Goal: Complete application form: Complete application form

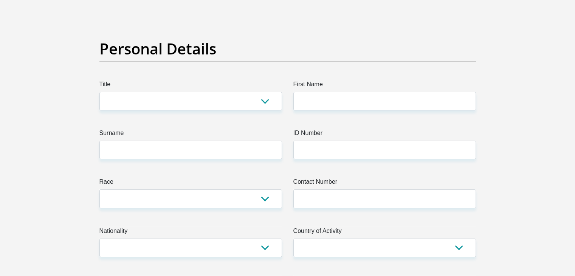
scroll to position [38, 0]
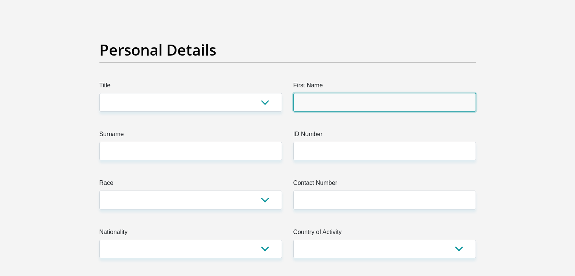
click at [333, 96] on input "First Name" at bounding box center [384, 102] width 183 height 19
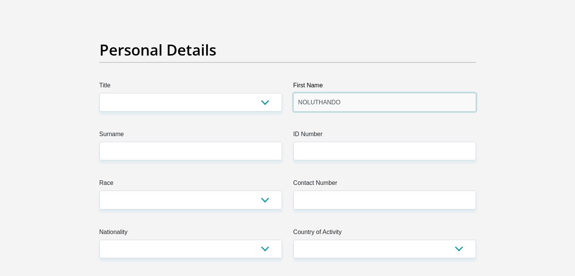
type input "NOLUTHANDO"
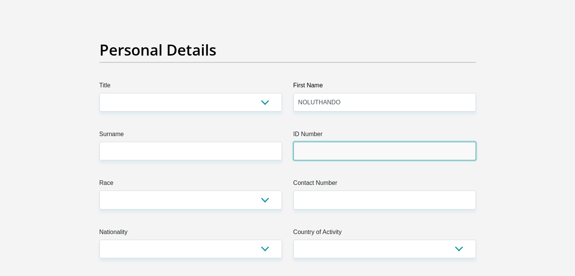
click at [321, 156] on input "ID Number" at bounding box center [384, 151] width 183 height 19
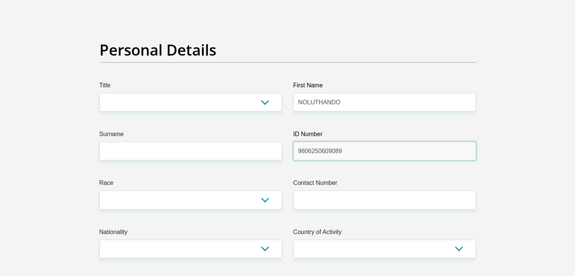
type input "9806250609089"
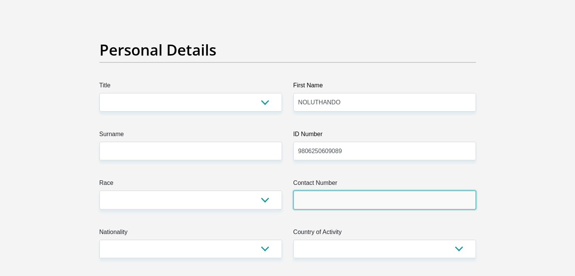
click at [309, 201] on input "Contact Number" at bounding box center [384, 199] width 183 height 19
type input "0739532952"
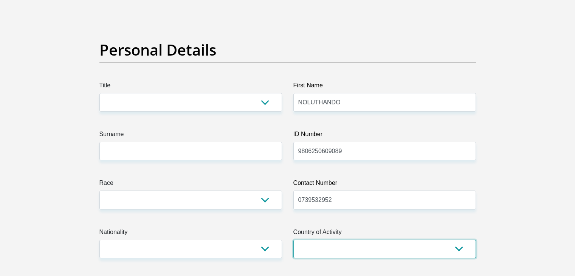
click at [458, 247] on select "[GEOGRAPHIC_DATA] [GEOGRAPHIC_DATA] [GEOGRAPHIC_DATA] [GEOGRAPHIC_DATA] [GEOGRA…" at bounding box center [384, 249] width 183 height 19
select select "ZAF"
click at [293, 240] on select "[GEOGRAPHIC_DATA] [GEOGRAPHIC_DATA] [GEOGRAPHIC_DATA] [GEOGRAPHIC_DATA] [GEOGRA…" at bounding box center [384, 249] width 183 height 19
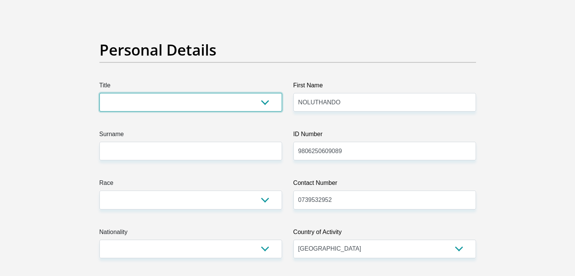
click at [265, 101] on select "Mr Ms Mrs Dr [PERSON_NAME]" at bounding box center [190, 102] width 183 height 19
select select "Ms"
click at [99, 93] on select "Mr Ms Mrs Dr [PERSON_NAME]" at bounding box center [190, 102] width 183 height 19
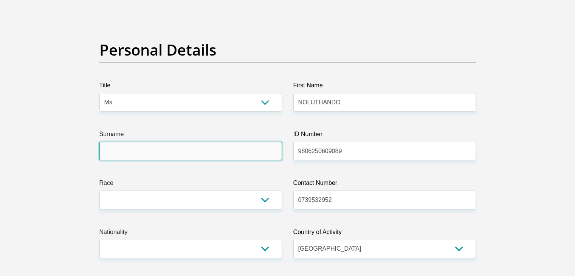
click at [128, 149] on input "Surname" at bounding box center [190, 151] width 183 height 19
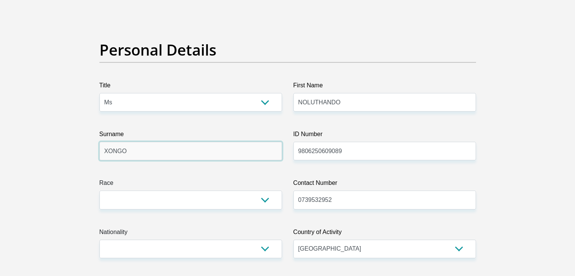
type input "XONGO"
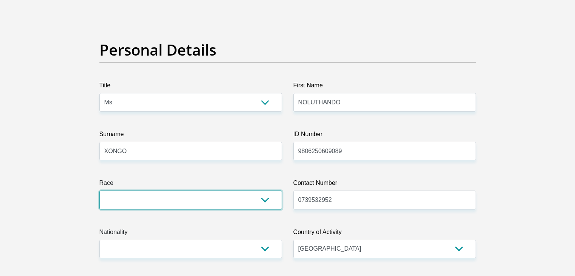
click at [268, 199] on select "Black Coloured Indian White Other" at bounding box center [190, 199] width 183 height 19
select select "1"
click at [99, 190] on select "Black Coloured Indian White Other" at bounding box center [190, 199] width 183 height 19
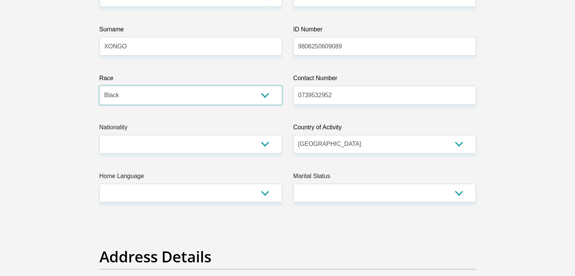
scroll to position [151, 0]
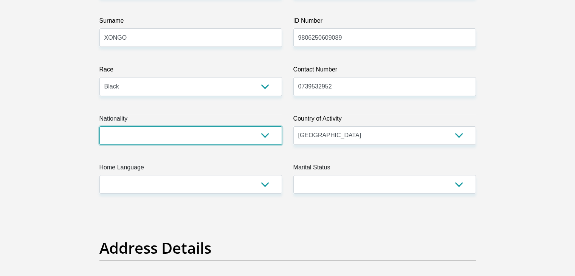
click at [265, 134] on select "[GEOGRAPHIC_DATA] [GEOGRAPHIC_DATA] [GEOGRAPHIC_DATA] [GEOGRAPHIC_DATA] [GEOGRA…" at bounding box center [190, 135] width 183 height 19
select select "ZAF"
click at [99, 126] on select "[GEOGRAPHIC_DATA] [GEOGRAPHIC_DATA] [GEOGRAPHIC_DATA] [GEOGRAPHIC_DATA] [GEOGRA…" at bounding box center [190, 135] width 183 height 19
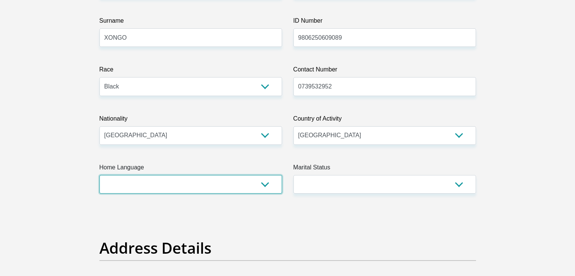
click at [267, 187] on select "Afrikaans English Sepedi South Ndebele Southern Sotho Swati Tsonga Tswana Venda…" at bounding box center [190, 184] width 183 height 19
select select "xho"
click at [99, 175] on select "Afrikaans English Sepedi South Ndebele Southern Sotho Swati Tsonga Tswana Venda…" at bounding box center [190, 184] width 183 height 19
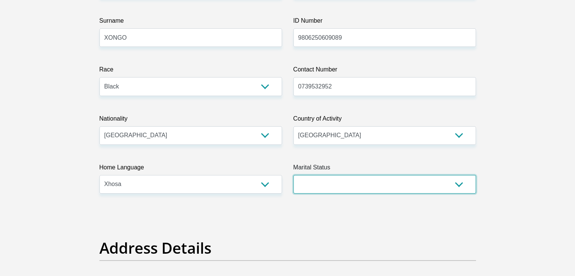
click at [457, 182] on select "Married ANC Single Divorced Widowed Married COP or Customary Law" at bounding box center [384, 184] width 183 height 19
select select "2"
click at [293, 175] on select "Married ANC Single Divorced Widowed Married COP or Customary Law" at bounding box center [384, 184] width 183 height 19
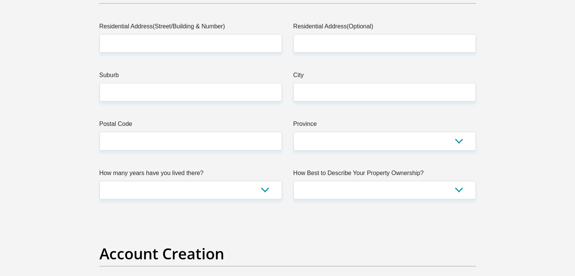
scroll to position [416, 0]
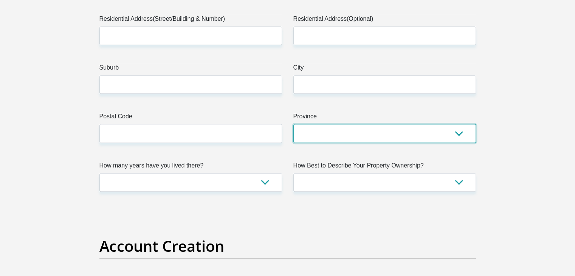
click at [461, 130] on select "Eastern Cape Free State [GEOGRAPHIC_DATA] [GEOGRAPHIC_DATA][DATE] [GEOGRAPHIC_D…" at bounding box center [384, 133] width 183 height 19
select select "Western Cape"
click at [293, 124] on select "Eastern Cape Free State [GEOGRAPHIC_DATA] [GEOGRAPHIC_DATA][DATE] [GEOGRAPHIC_D…" at bounding box center [384, 133] width 183 height 19
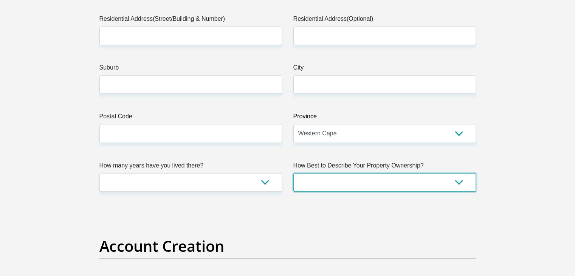
click at [461, 184] on select "Owned Rented Family Owned Company Dwelling" at bounding box center [384, 182] width 183 height 19
select select "Rented"
click at [293, 173] on select "Owned Rented Family Owned Company Dwelling" at bounding box center [384, 182] width 183 height 19
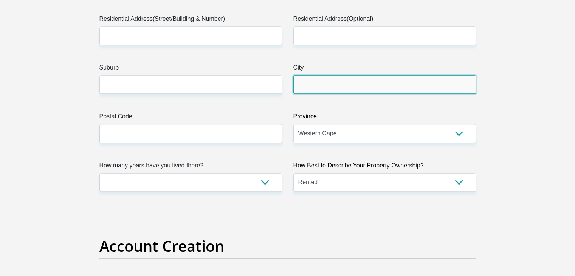
click at [319, 81] on input "City" at bounding box center [384, 84] width 183 height 19
type input "Bredasdorp"
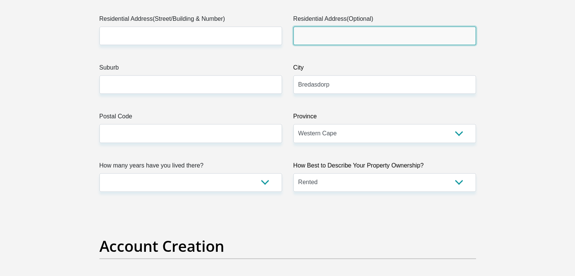
click at [312, 29] on input "Residential Address(Optional)" at bounding box center [384, 35] width 183 height 19
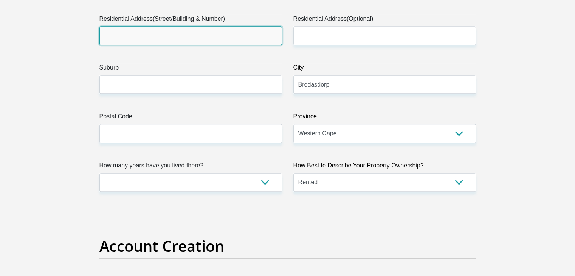
click at [249, 34] on input "Residential Address(Street/Building & Number)" at bounding box center [190, 35] width 183 height 19
type input "P"
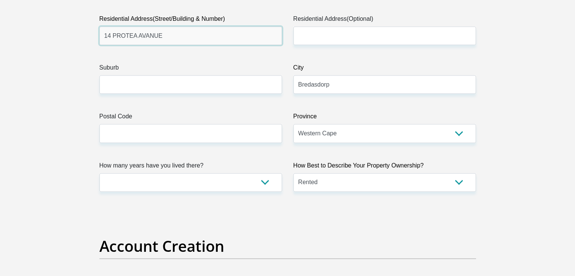
type input "14 PROTEA AVANUE"
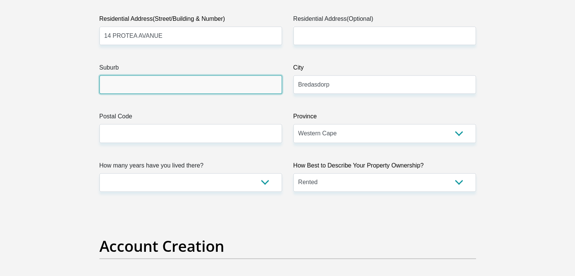
click at [197, 82] on input "Suburb" at bounding box center [190, 84] width 183 height 19
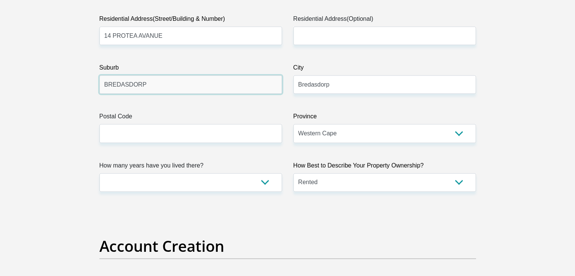
type input "BREDASDORP"
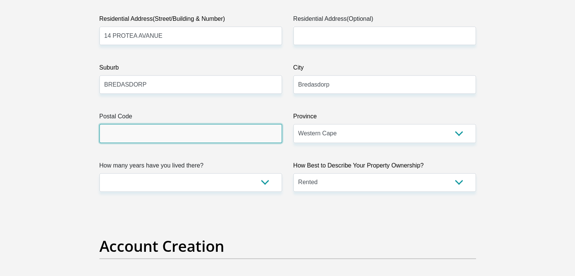
click at [192, 135] on input "Postal Code" at bounding box center [190, 133] width 183 height 19
type input "7280"
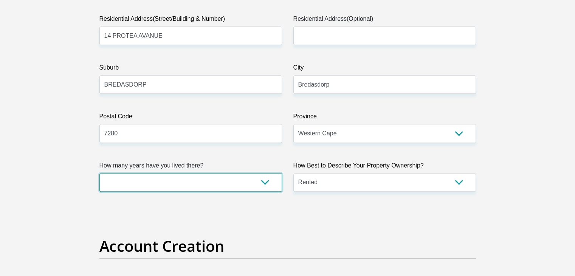
click at [264, 181] on select "less than 1 year 1-3 years 3-5 years 5+ years" at bounding box center [190, 182] width 183 height 19
select select "2"
click at [99, 173] on select "less than 1 year 1-3 years 3-5 years 5+ years" at bounding box center [190, 182] width 183 height 19
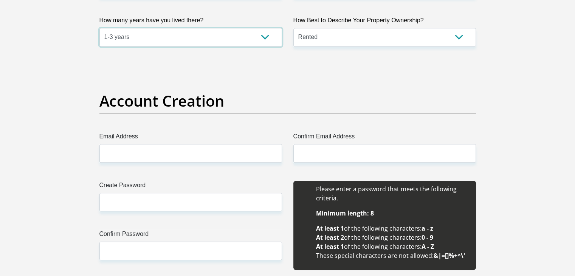
scroll to position [605, 0]
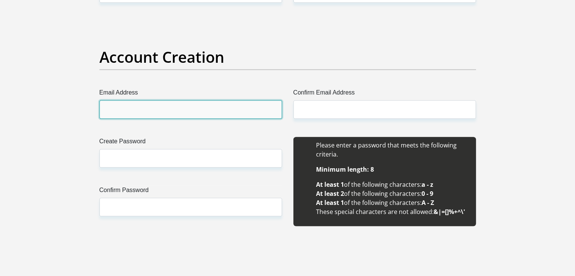
click at [195, 108] on input "Email Address" at bounding box center [190, 109] width 183 height 19
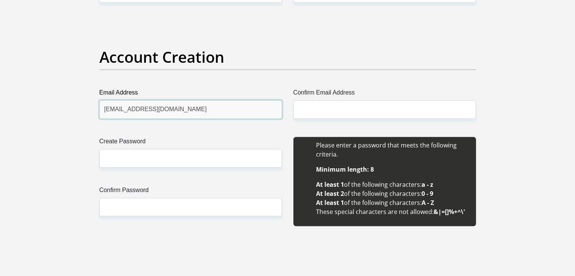
type input "[EMAIL_ADDRESS][DOMAIN_NAME]"
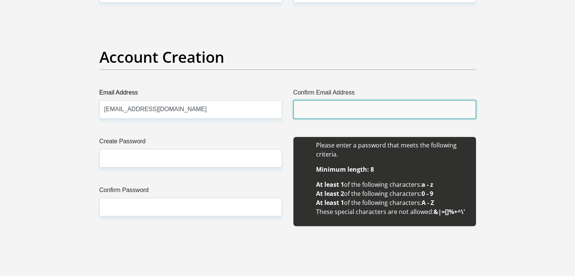
click at [361, 115] on input "Confirm Email Address" at bounding box center [384, 109] width 183 height 19
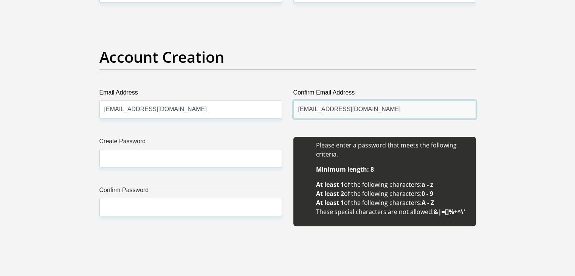
type input "[EMAIL_ADDRESS][DOMAIN_NAME]"
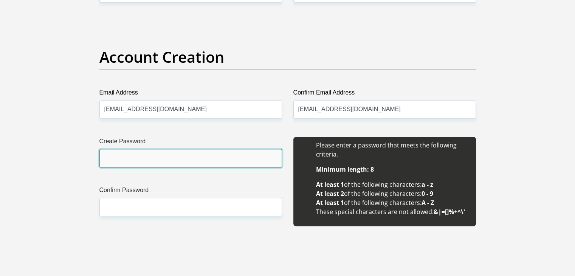
click at [220, 153] on input "Create Password" at bounding box center [190, 158] width 183 height 19
type input "Thando1926"
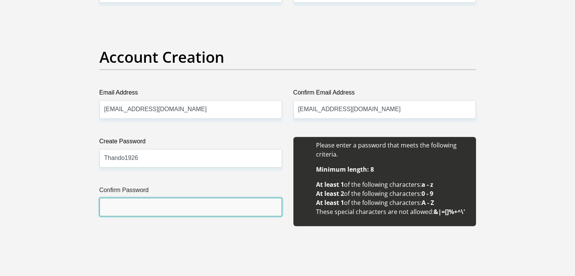
click at [216, 203] on input "Confirm Password" at bounding box center [190, 207] width 183 height 19
type input "Thando1926"
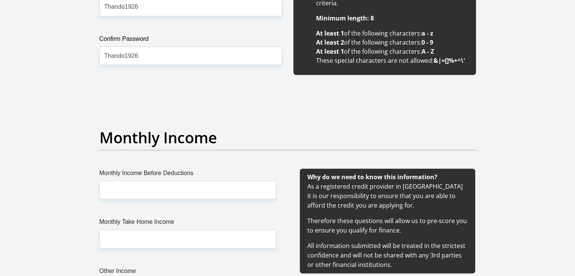
scroll to position [794, 0]
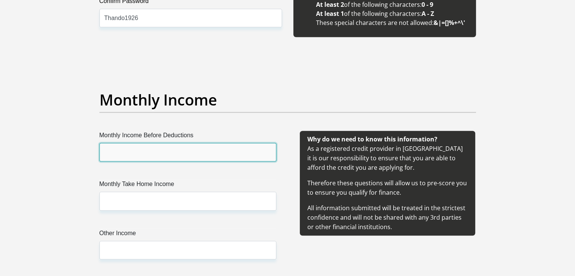
click at [201, 150] on input "Monthly Income Before Deductions" at bounding box center [187, 152] width 177 height 19
type input "8"
type input "10000"
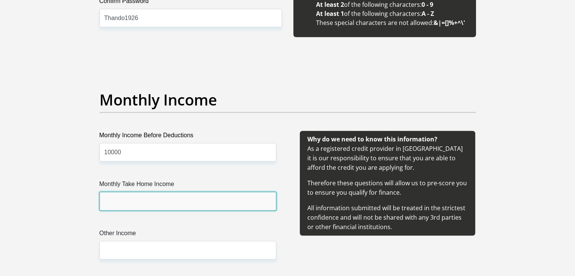
click at [160, 200] on input "Monthly Take Home Income" at bounding box center [187, 201] width 177 height 19
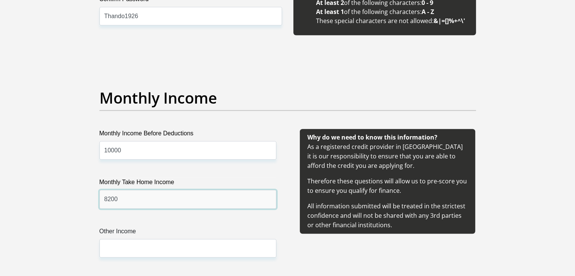
scroll to position [907, 0]
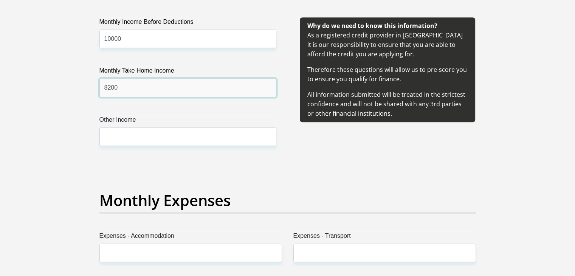
type input "8200"
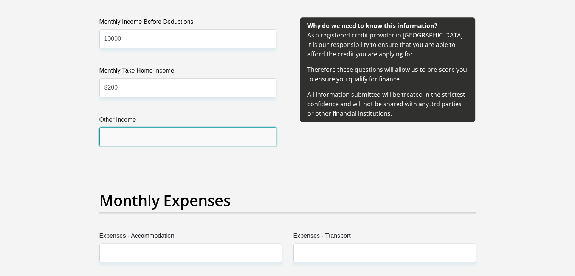
click at [176, 141] on input "Other Income" at bounding box center [187, 136] width 177 height 19
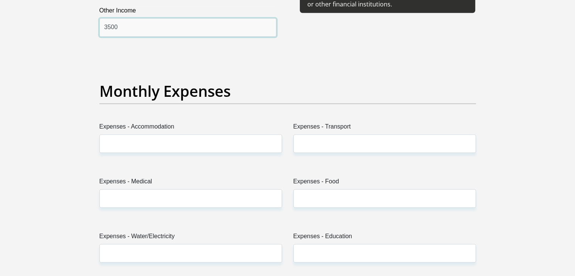
scroll to position [1020, 0]
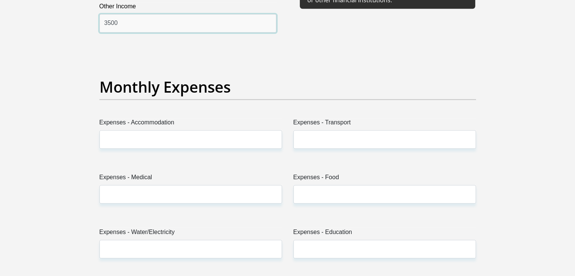
type input "3500"
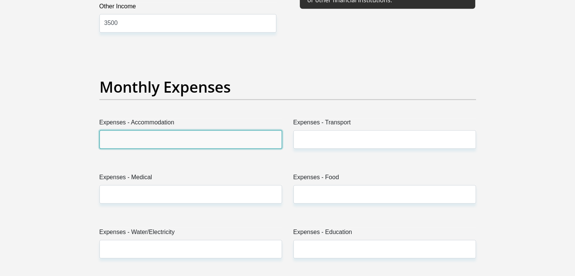
click at [145, 143] on input "Expenses - Accommodation" at bounding box center [190, 139] width 183 height 19
type input "2"
type input "1500"
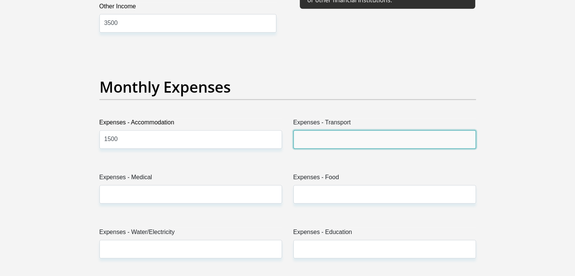
click at [298, 141] on input "Expenses - Transport" at bounding box center [384, 139] width 183 height 19
type input "600"
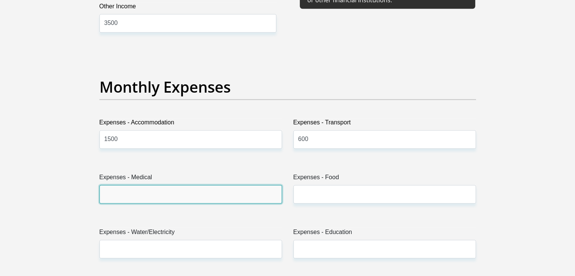
click at [212, 195] on input "Expenses - Medical" at bounding box center [190, 194] width 183 height 19
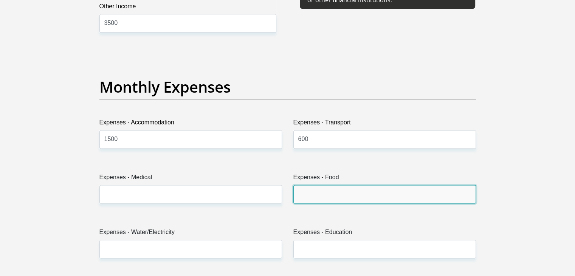
click at [316, 193] on input "Expenses - Food" at bounding box center [384, 194] width 183 height 19
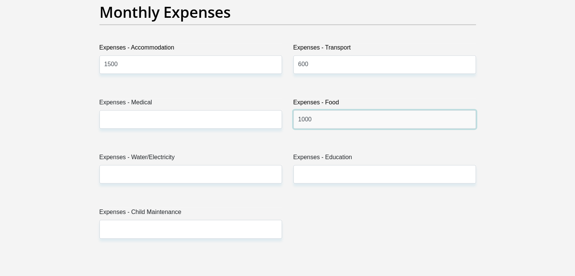
scroll to position [1096, 0]
type input "1000"
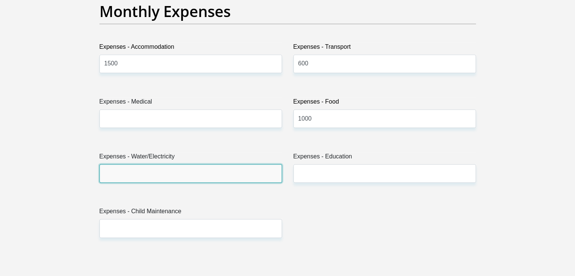
click at [178, 173] on input "Expenses - Water/Electricity" at bounding box center [190, 173] width 183 height 19
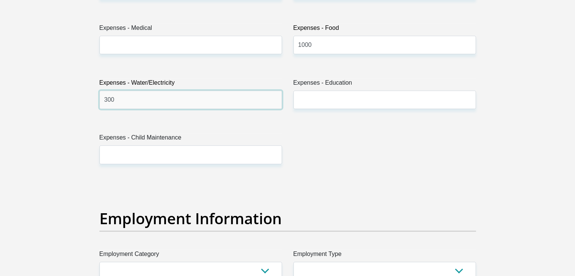
scroll to position [1171, 0]
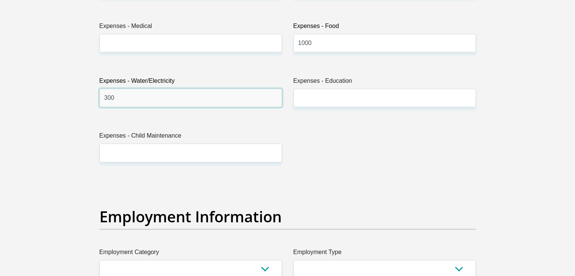
type input "300"
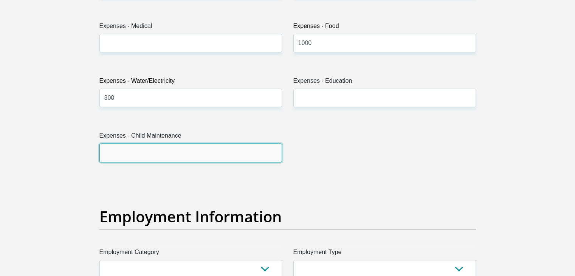
click at [148, 154] on input "Expenses - Child Maintenance" at bounding box center [190, 152] width 183 height 19
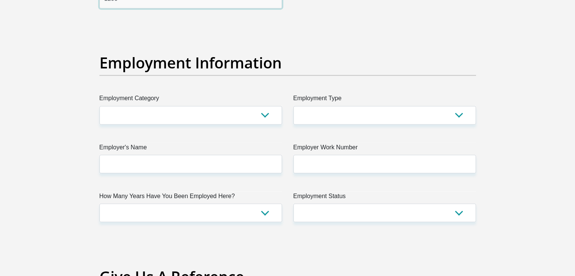
scroll to position [1360, 0]
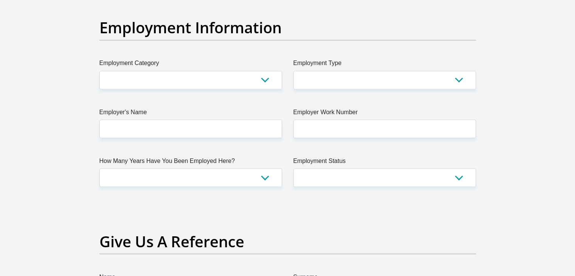
type input "1200"
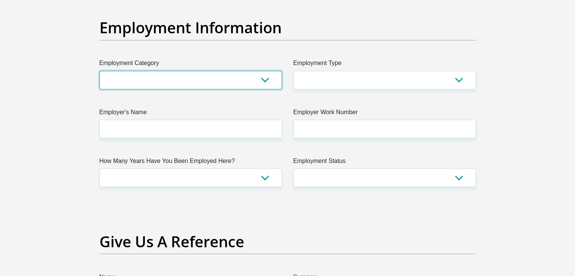
click at [265, 80] on select "AGRICULTURE ALCOHOL & TOBACCO CONSTRUCTION MATERIALS METALLURGY EQUIPMENT FOR R…" at bounding box center [190, 80] width 183 height 19
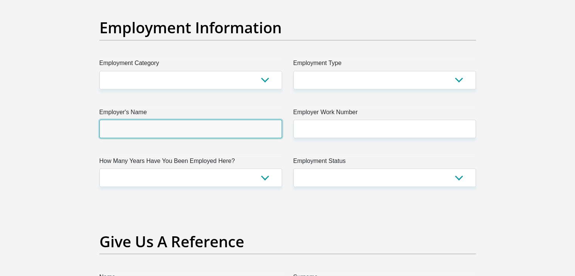
click at [182, 129] on input "Employer's Name" at bounding box center [190, 128] width 183 height 19
type input "ZOE"
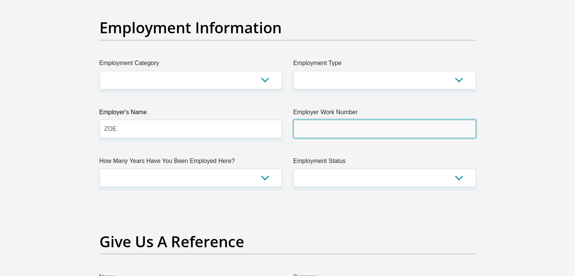
click at [339, 129] on input "Employer Work Number" at bounding box center [384, 128] width 183 height 19
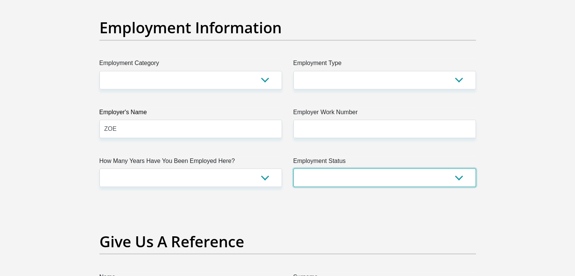
click at [460, 178] on select "Permanent/Full-time Part-time/Casual [DEMOGRAPHIC_DATA] Worker Self-Employed Ho…" at bounding box center [384, 177] width 183 height 19
select select "1"
click at [293, 168] on select "Permanent/Full-time Part-time/Casual [DEMOGRAPHIC_DATA] Worker Self-Employed Ho…" at bounding box center [384, 177] width 183 height 19
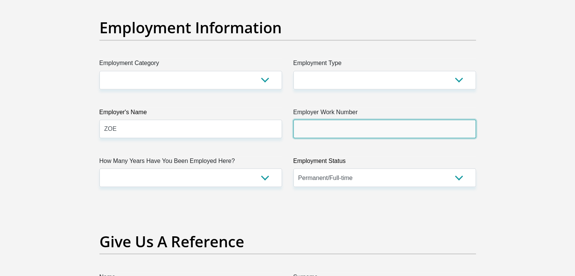
click at [337, 129] on input "Employer Work Number" at bounding box center [384, 128] width 183 height 19
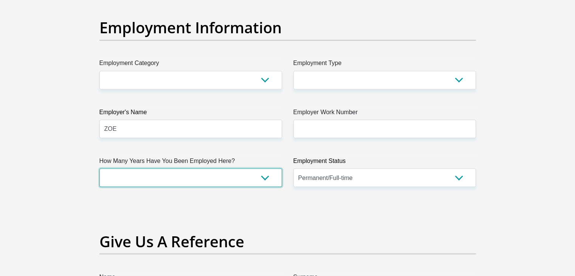
click at [266, 177] on select "less than 1 year 1-3 years 3-5 years 5+ years" at bounding box center [190, 177] width 183 height 19
select select "24"
click at [99, 168] on select "less than 1 year 1-3 years 3-5 years 5+ years" at bounding box center [190, 177] width 183 height 19
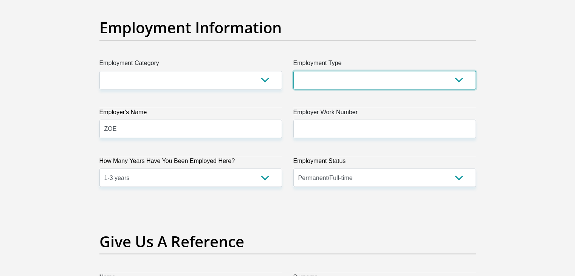
click at [459, 77] on select "College/Lecturer Craft Seller Creative Driver Executive Farmer Forces - Non Com…" at bounding box center [384, 80] width 183 height 19
select select "Semi-Professional Worker"
click at [293, 71] on select "College/Lecturer Craft Seller Creative Driver Executive Farmer Forces - Non Com…" at bounding box center [384, 80] width 183 height 19
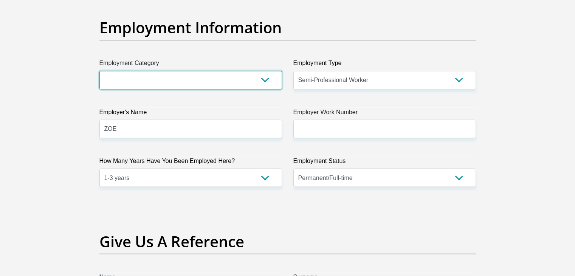
click at [266, 76] on select "AGRICULTURE ALCOHOL & TOBACCO CONSTRUCTION MATERIALS METALLURGY EQUIPMENT FOR R…" at bounding box center [190, 80] width 183 height 19
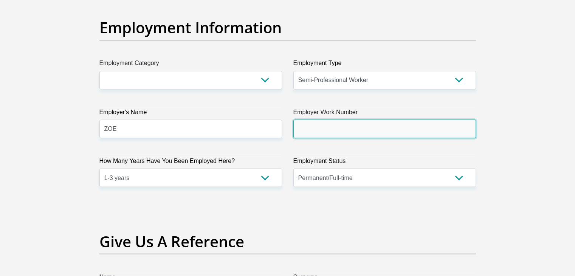
click at [377, 129] on input "Employer Work Number" at bounding box center [384, 128] width 183 height 19
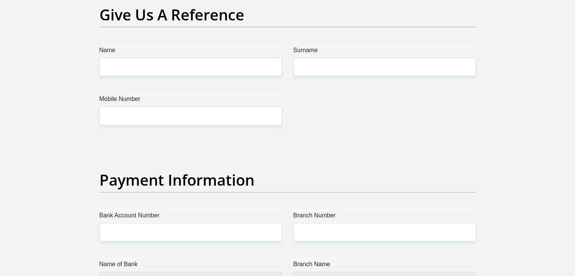
scroll to position [1587, 0]
type input "0735472520"
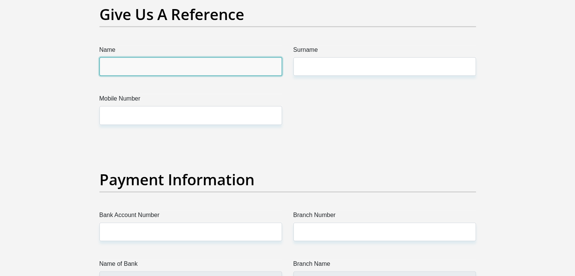
click at [150, 61] on input "Name" at bounding box center [190, 66] width 183 height 19
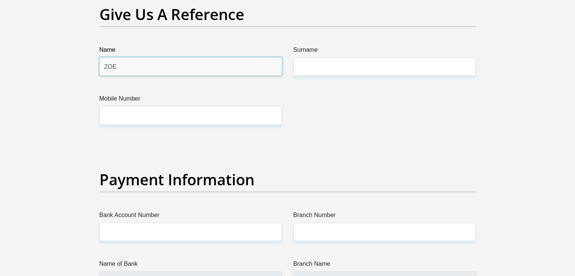
type input "ZOE"
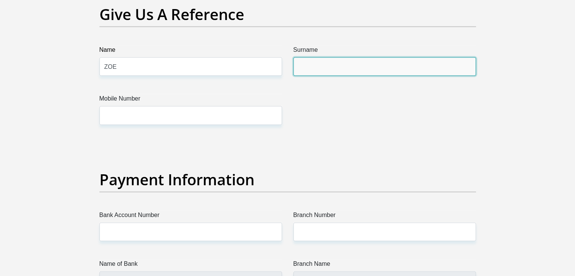
click at [313, 58] on input "Surname" at bounding box center [384, 66] width 183 height 19
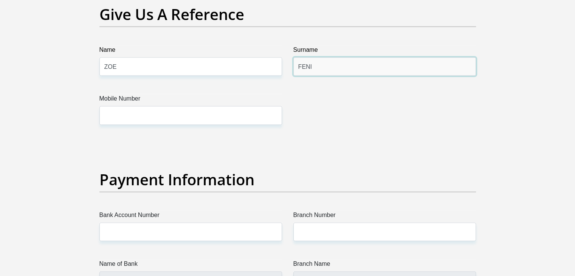
type input "FENI"
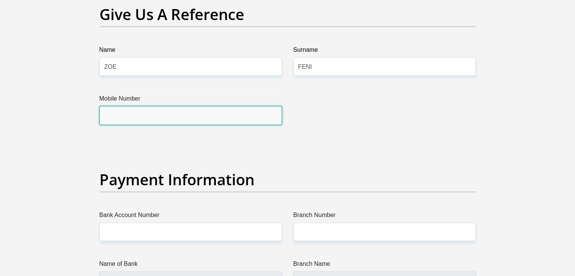
click at [222, 108] on input "Mobile Number" at bounding box center [190, 115] width 183 height 19
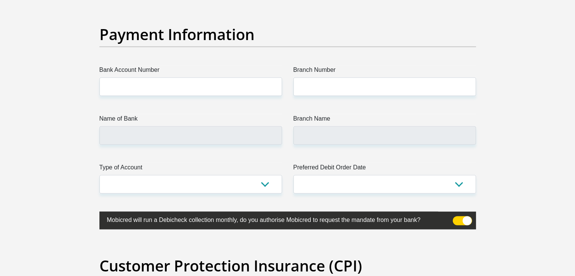
scroll to position [1738, 0]
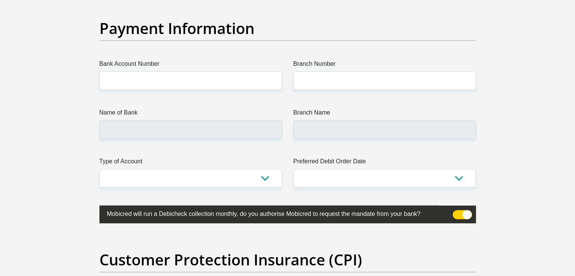
type input "0735473520"
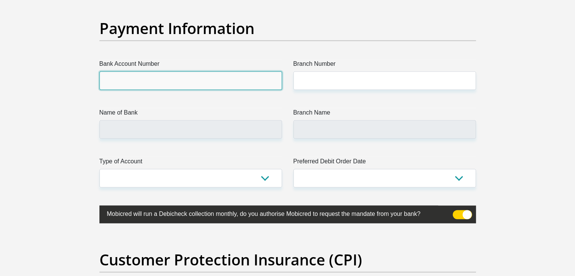
click at [125, 74] on input "Bank Account Number" at bounding box center [190, 80] width 183 height 19
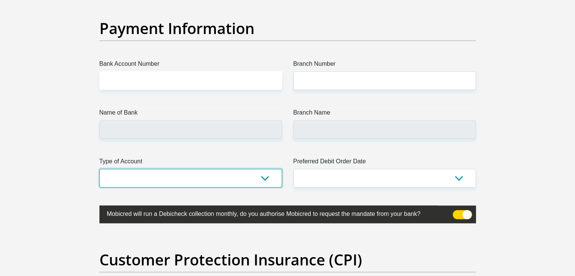
click at [265, 176] on select "Cheque Savings" at bounding box center [190, 178] width 183 height 19
select select "CUR"
click at [99, 169] on select "Cheque Savings" at bounding box center [190, 178] width 183 height 19
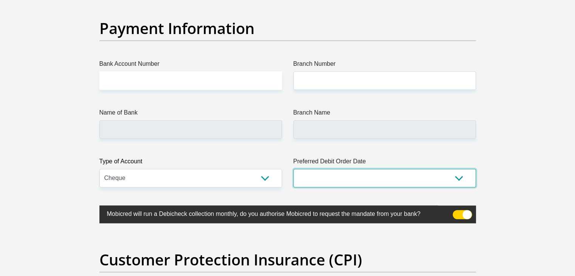
click at [458, 178] on select "1st 2nd 3rd 4th 5th 7th 18th 19th 20th 21st 22nd 23rd 24th 25th 26th 27th 28th …" at bounding box center [384, 178] width 183 height 19
select select "27"
click at [293, 169] on select "1st 2nd 3rd 4th 5th 7th 18th 19th 20th 21st 22nd 23rd 24th 25th 26th 27th 28th …" at bounding box center [384, 178] width 183 height 19
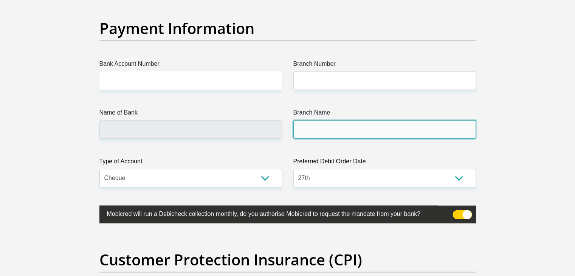
click at [308, 126] on input "Branch Name" at bounding box center [384, 129] width 183 height 19
drag, startPoint x: 308, startPoint y: 126, endPoint x: 312, endPoint y: 129, distance: 4.3
click at [309, 126] on input "Branch Name" at bounding box center [384, 129] width 183 height 19
drag, startPoint x: 359, startPoint y: 130, endPoint x: 369, endPoint y: 132, distance: 9.6
click at [361, 131] on input "Branch Name" at bounding box center [384, 129] width 183 height 19
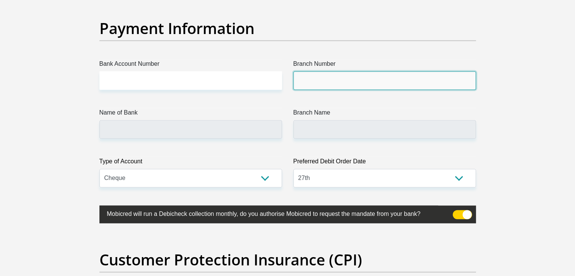
click at [332, 76] on input "Branch Number" at bounding box center [384, 80] width 183 height 19
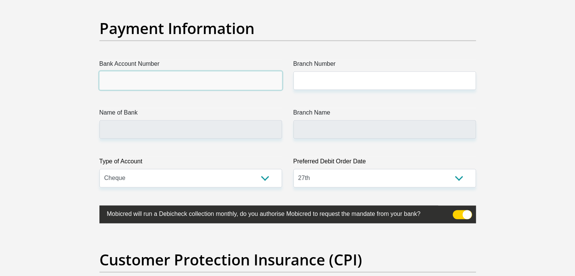
click at [182, 86] on input "Bank Account Number" at bounding box center [190, 80] width 183 height 19
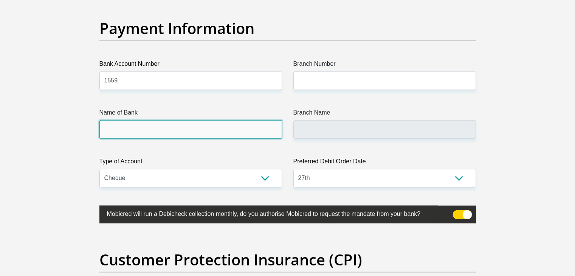
click at [187, 131] on input "Name of Bank" at bounding box center [190, 129] width 183 height 19
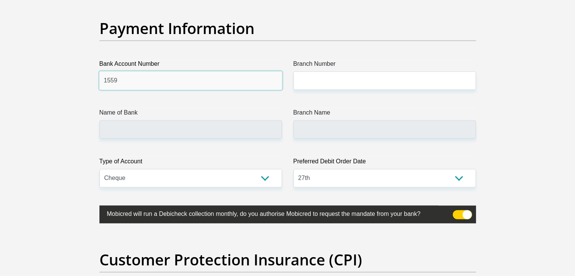
click at [154, 76] on input "1559" at bounding box center [190, 80] width 183 height 19
type input "1559779096"
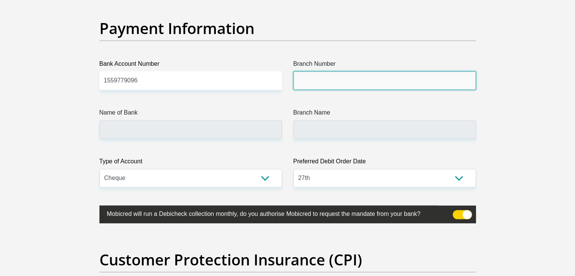
click at [311, 79] on input "Branch Number" at bounding box center [384, 80] width 183 height 19
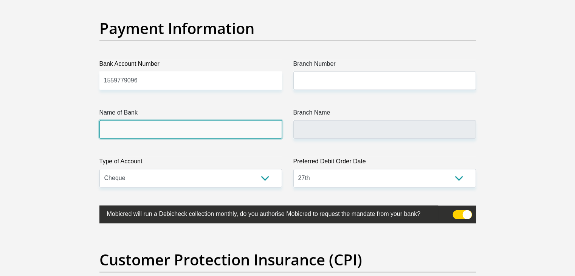
click at [236, 132] on input "Name of Bank" at bounding box center [190, 129] width 183 height 19
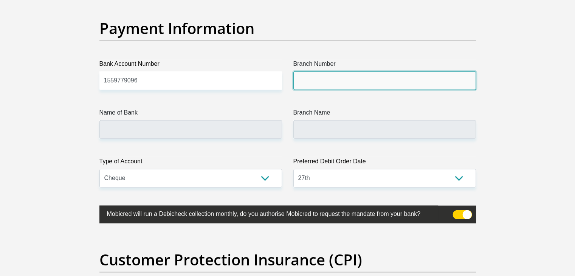
click at [331, 80] on input "Branch Number" at bounding box center [384, 80] width 183 height 19
type input "470010"
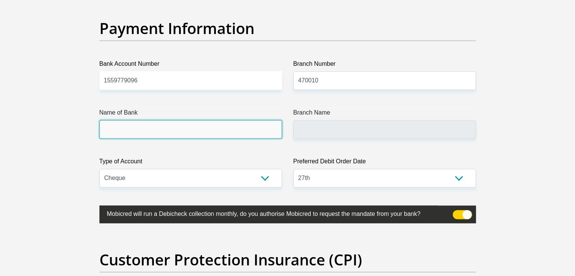
click at [212, 131] on input "Name of Bank" at bounding box center [190, 129] width 183 height 19
type input "CAPITEC BANK LIMITED"
type input "CAPITEC BANK CPC"
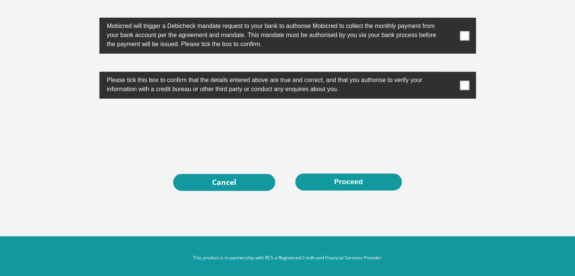
scroll to position [2434, 0]
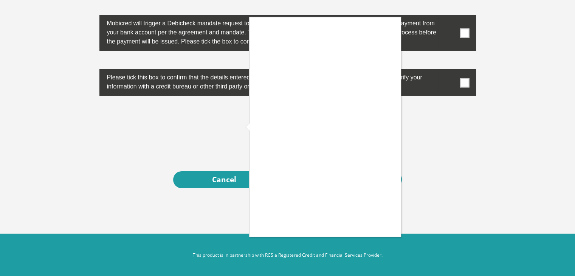
click at [64, 142] on div at bounding box center [287, 138] width 575 height 276
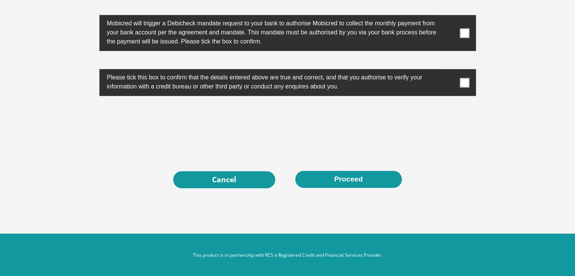
click at [464, 80] on span at bounding box center [463, 82] width 9 height 9
click at [449, 71] on input "checkbox" at bounding box center [449, 71] width 0 height 0
drag, startPoint x: 355, startPoint y: 173, endPoint x: 355, endPoint y: 37, distance: 136.0
click at [354, 174] on button "Proceed" at bounding box center [348, 179] width 107 height 17
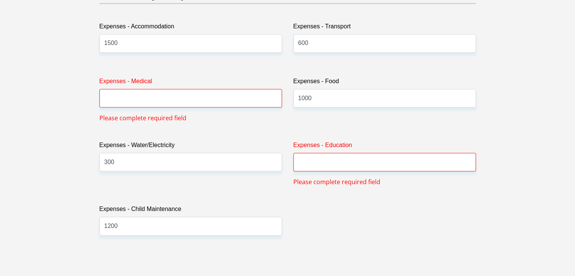
scroll to position [1115, 0]
click at [179, 99] on input "Expenses - Medical" at bounding box center [190, 99] width 183 height 19
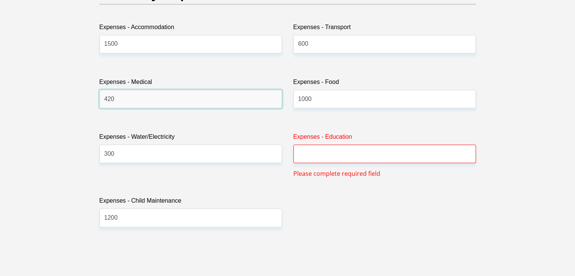
type input "420"
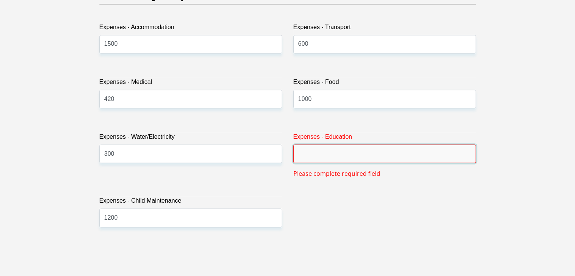
click at [342, 156] on input "Expenses - Education" at bounding box center [384, 153] width 183 height 19
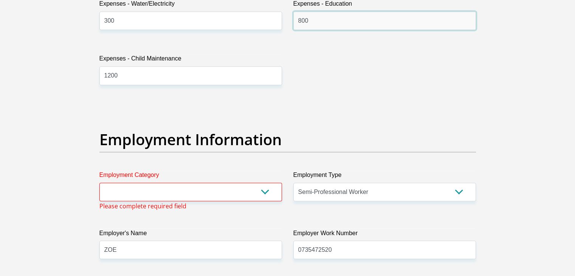
scroll to position [1380, 0]
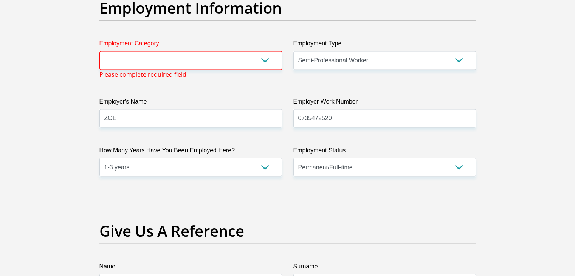
type input "800"
click at [265, 57] on select "AGRICULTURE ALCOHOL & TOBACCO CONSTRUCTION MATERIALS METALLURGY EQUIPMENT FOR R…" at bounding box center [190, 60] width 183 height 19
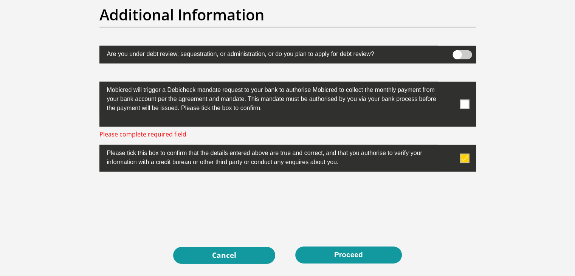
scroll to position [2339, 0]
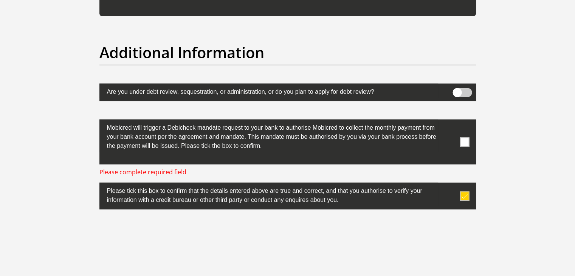
click at [466, 139] on span at bounding box center [463, 141] width 9 height 9
click at [449, 121] on input "checkbox" at bounding box center [449, 121] width 0 height 0
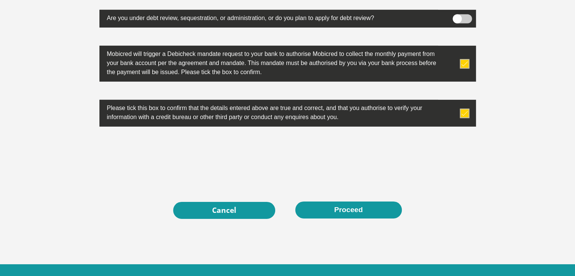
scroll to position [2443, 0]
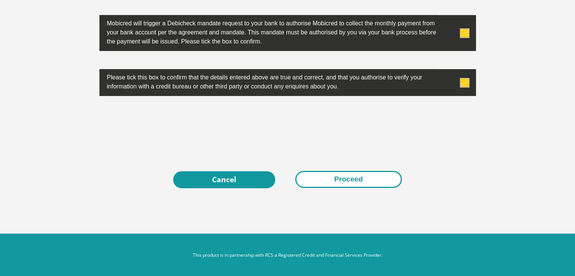
click at [352, 180] on button "Proceed" at bounding box center [348, 179] width 107 height 17
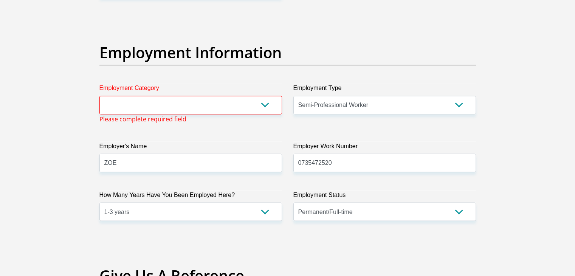
scroll to position [1335, 0]
click at [264, 102] on select "AGRICULTURE ALCOHOL & TOBACCO CONSTRUCTION MATERIALS METALLURGY EQUIPMENT FOR R…" at bounding box center [190, 105] width 183 height 19
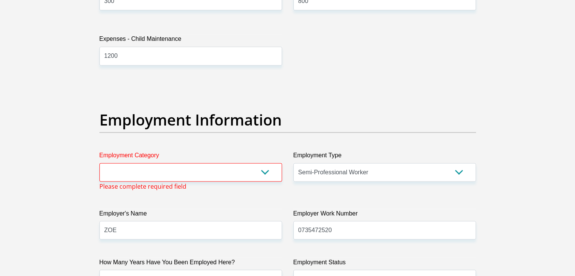
scroll to position [1264, 0]
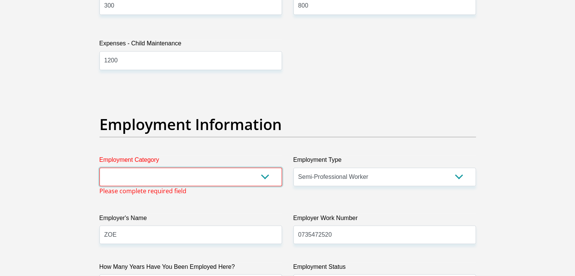
click at [266, 178] on select "AGRICULTURE ALCOHOL & TOBACCO CONSTRUCTION MATERIALS METALLURGY EQUIPMENT FOR R…" at bounding box center [190, 176] width 183 height 19
select select "37"
click at [99, 167] on select "AGRICULTURE ALCOHOL & TOBACCO CONSTRUCTION MATERIALS METALLURGY EQUIPMENT FOR R…" at bounding box center [190, 176] width 183 height 19
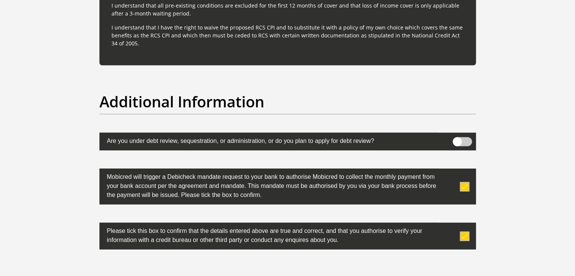
scroll to position [2397, 0]
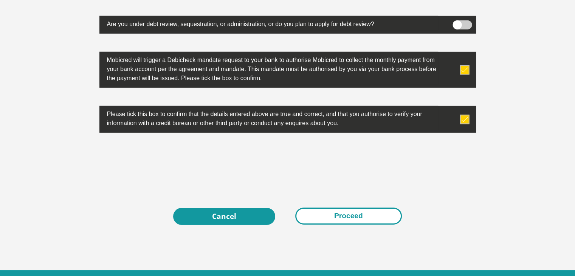
click at [341, 217] on button "Proceed" at bounding box center [348, 215] width 107 height 17
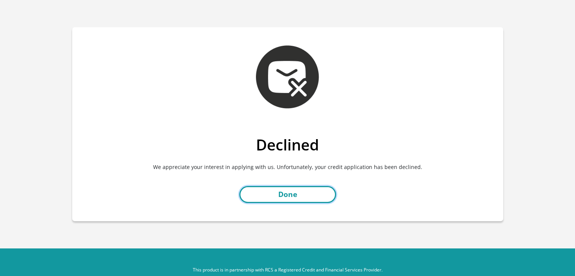
click at [304, 191] on link "Done" at bounding box center [287, 194] width 97 height 17
